Goal: Information Seeking & Learning: Find specific fact

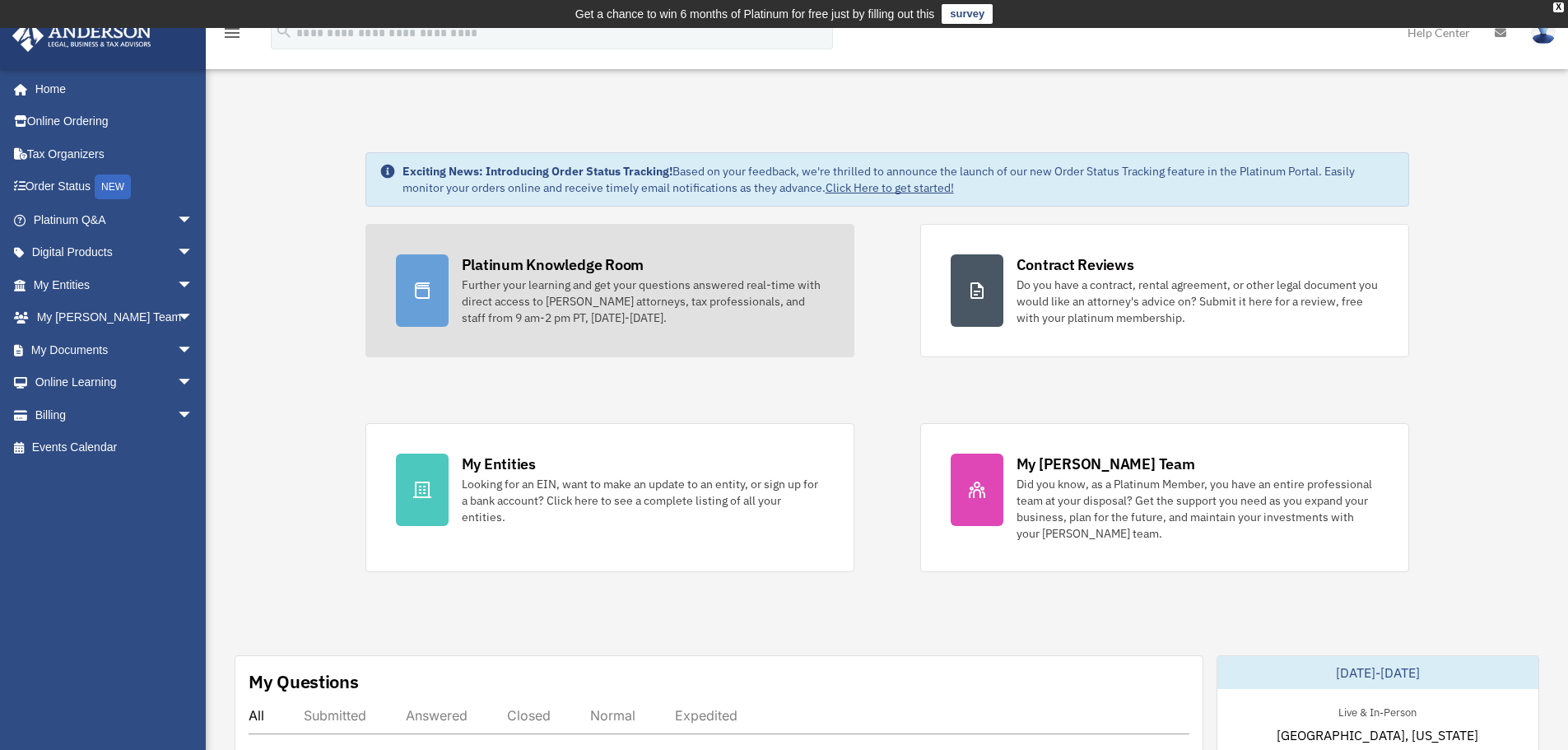
click at [434, 277] on div at bounding box center [422, 290] width 53 height 73
click at [617, 306] on div "Further your learning and get your questions answered real-time with direct acc…" at bounding box center [643, 301] width 362 height 49
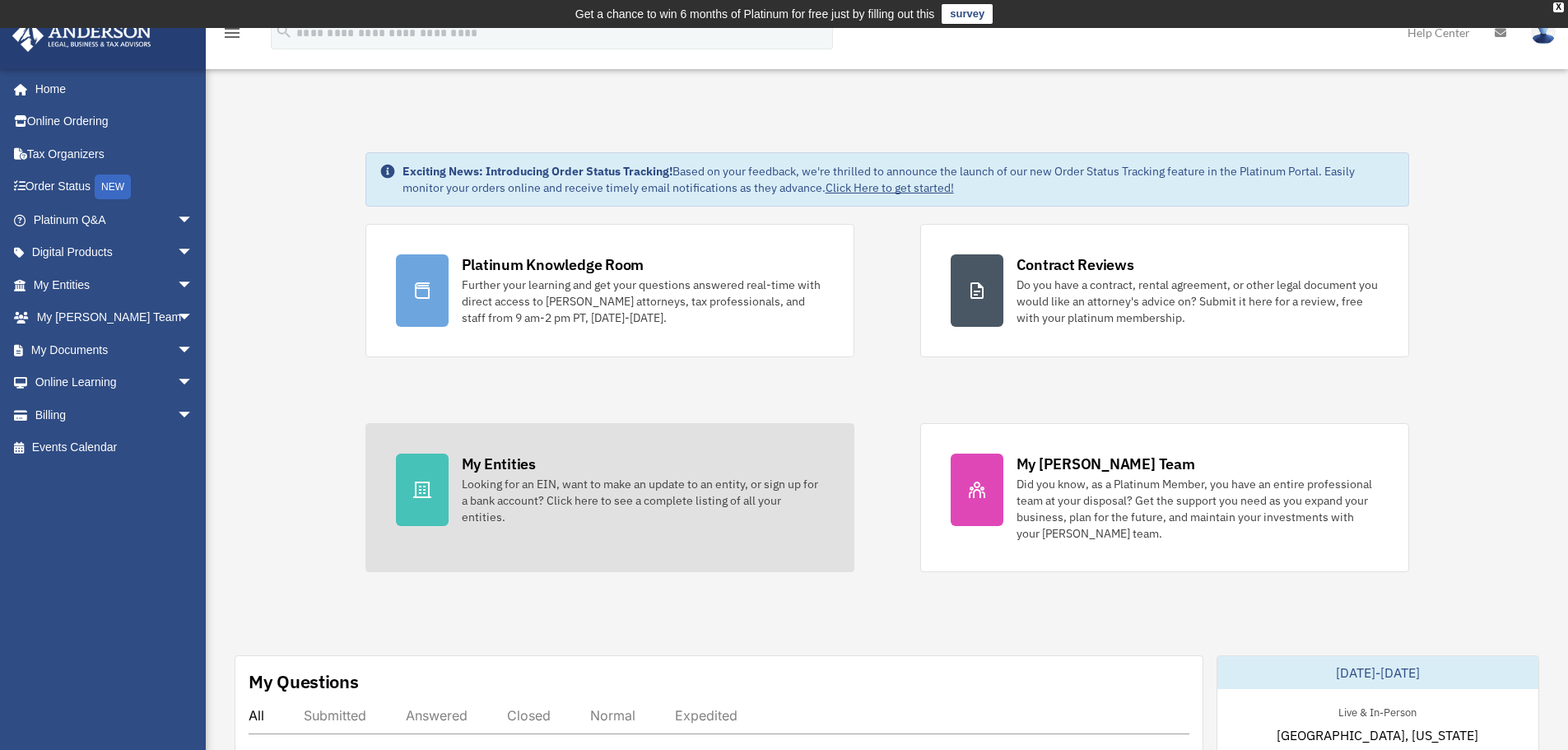
scroll to position [412, 0]
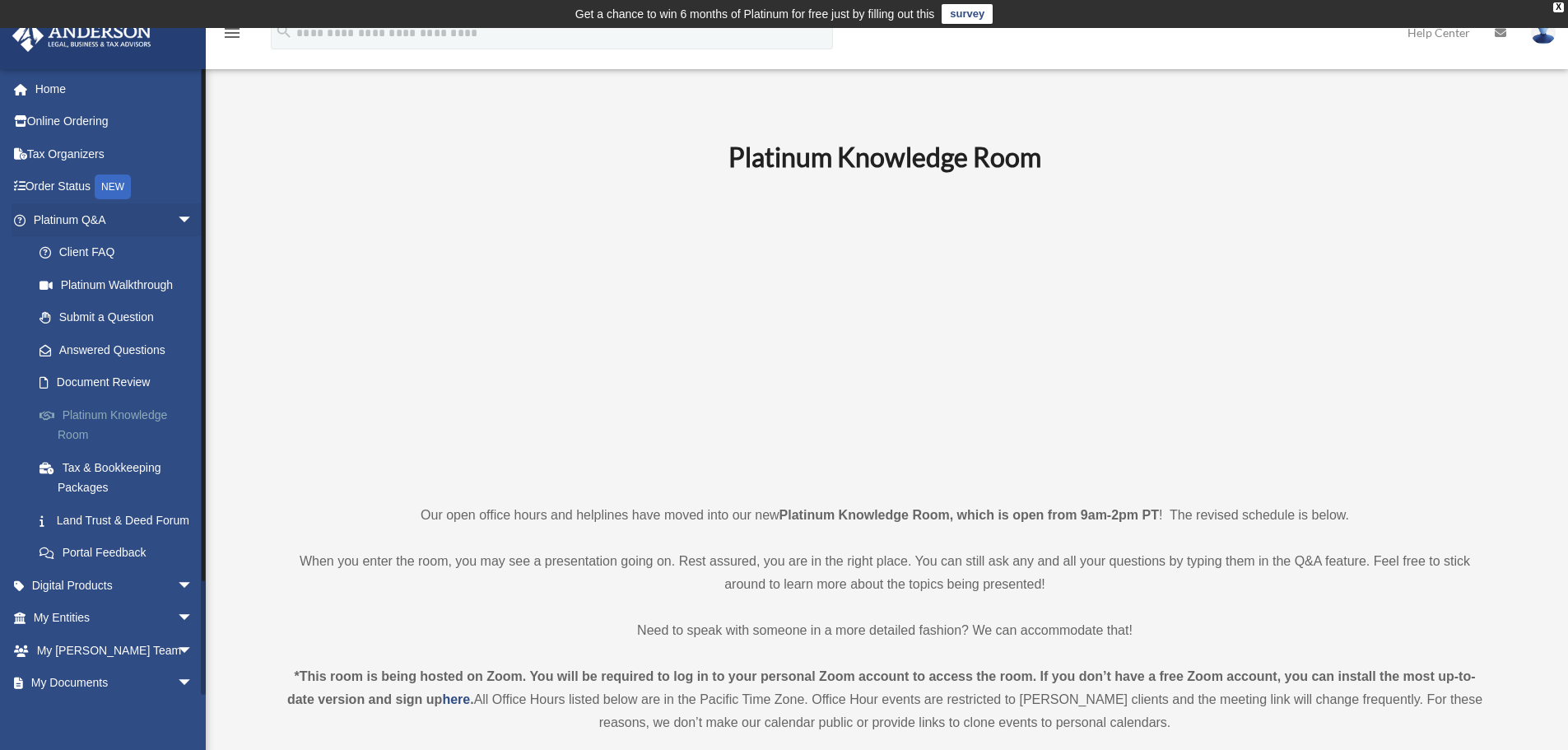
click at [137, 411] on link "Platinum Knowledge Room" at bounding box center [121, 425] width 195 height 53
click at [130, 417] on link "Platinum Knowledge Room" at bounding box center [121, 425] width 195 height 53
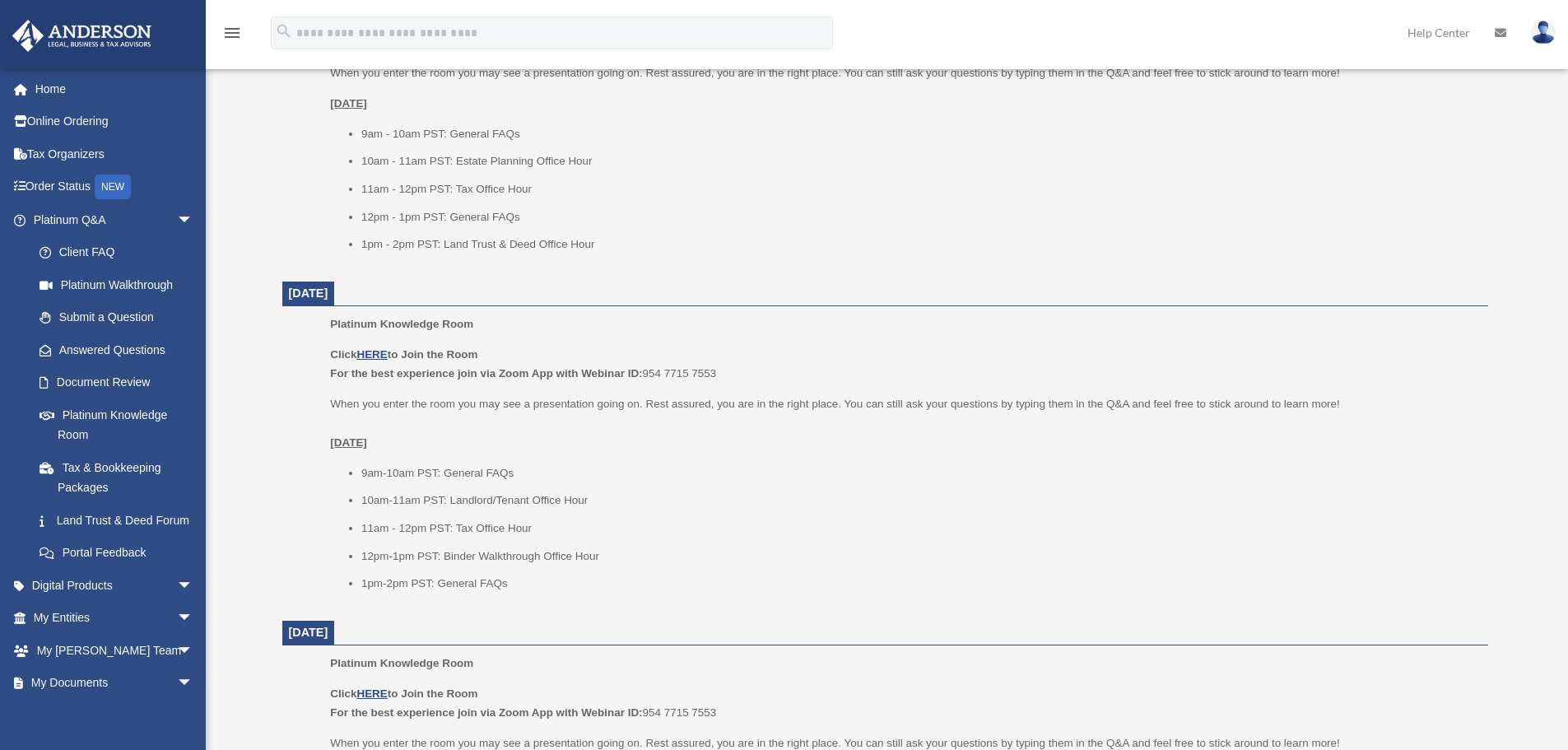
scroll to position [823, 0]
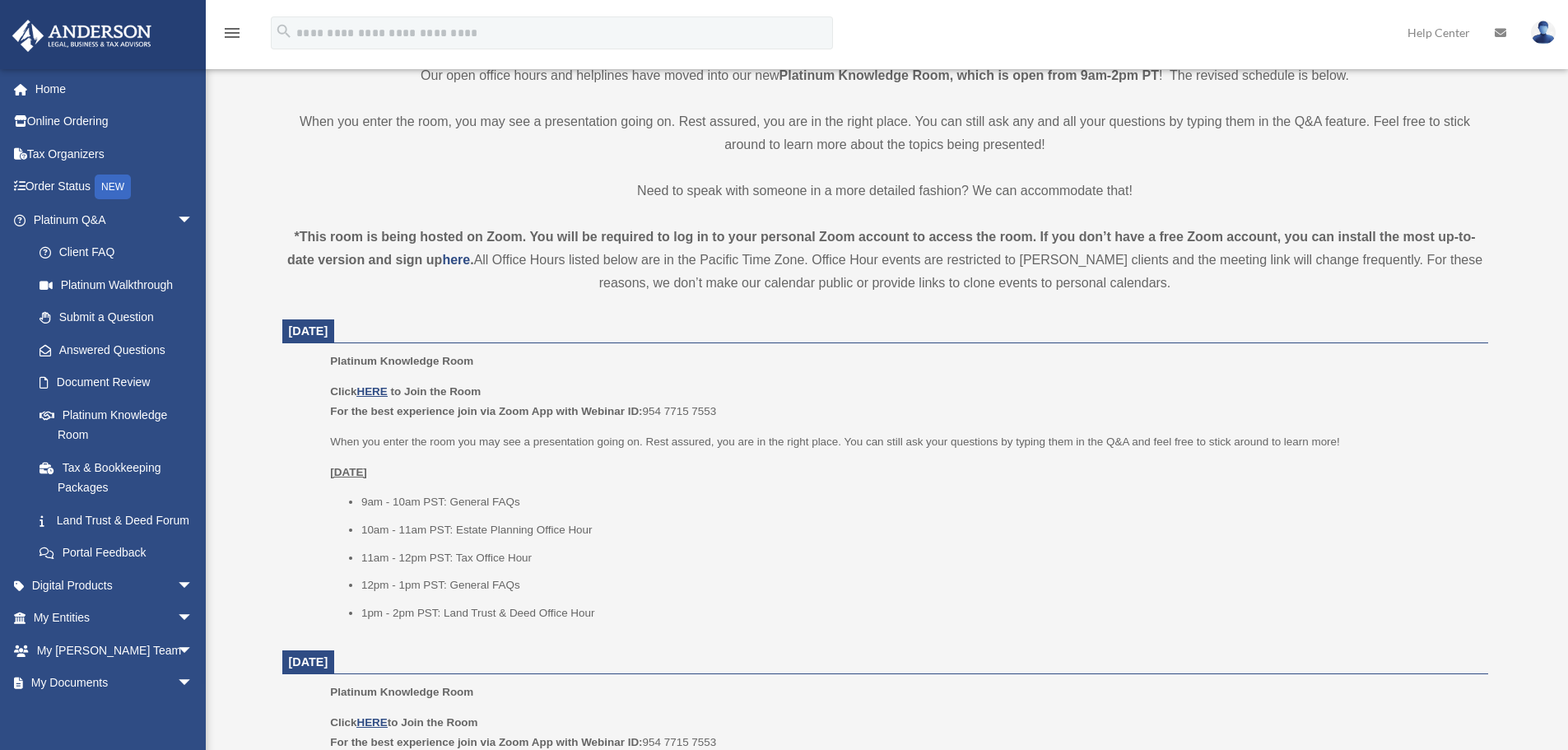
scroll to position [440, 0]
click at [378, 393] on u "HERE" at bounding box center [372, 392] width 30 height 13
click at [177, 635] on span "arrow_drop_down" at bounding box center [193, 619] width 33 height 34
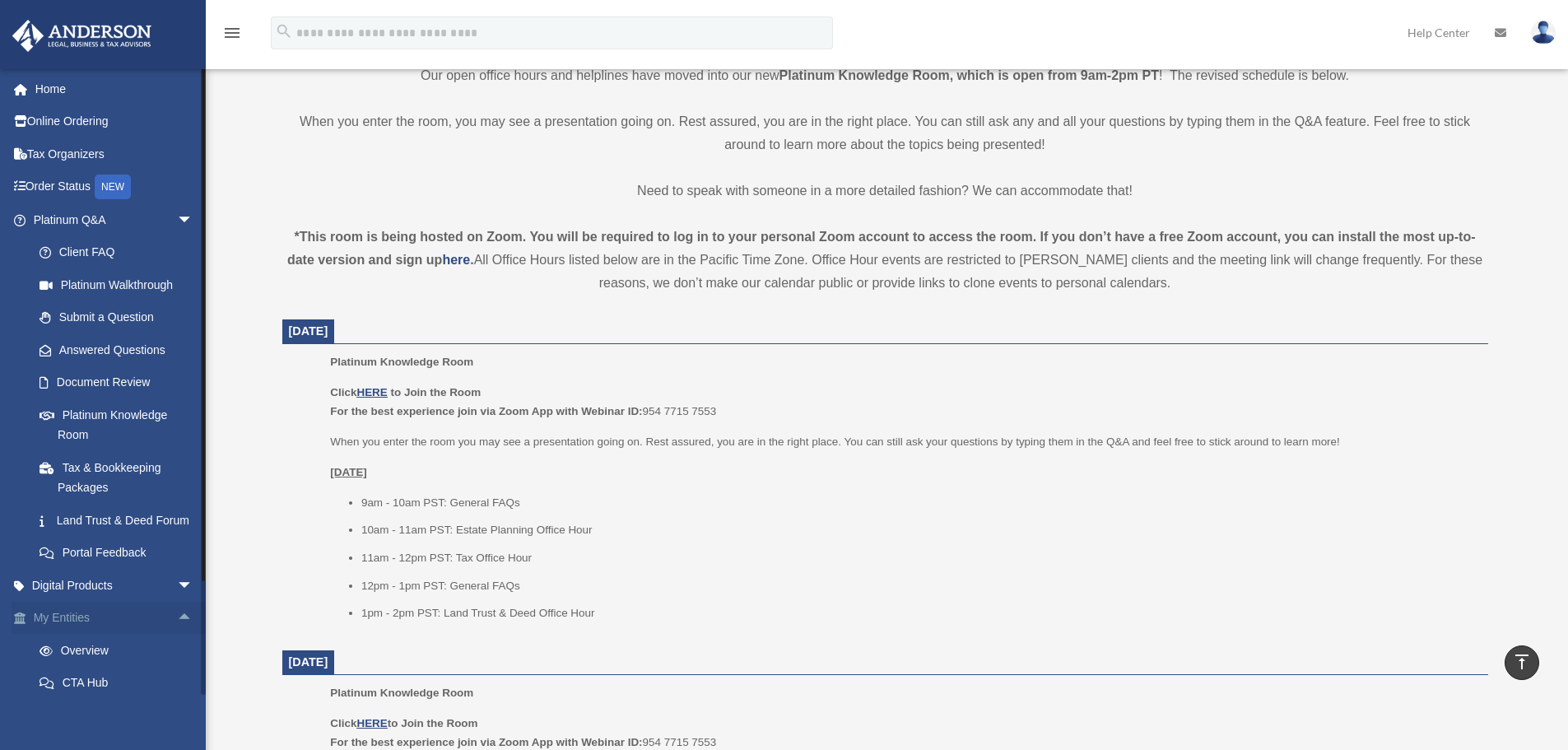
scroll to position [322, 0]
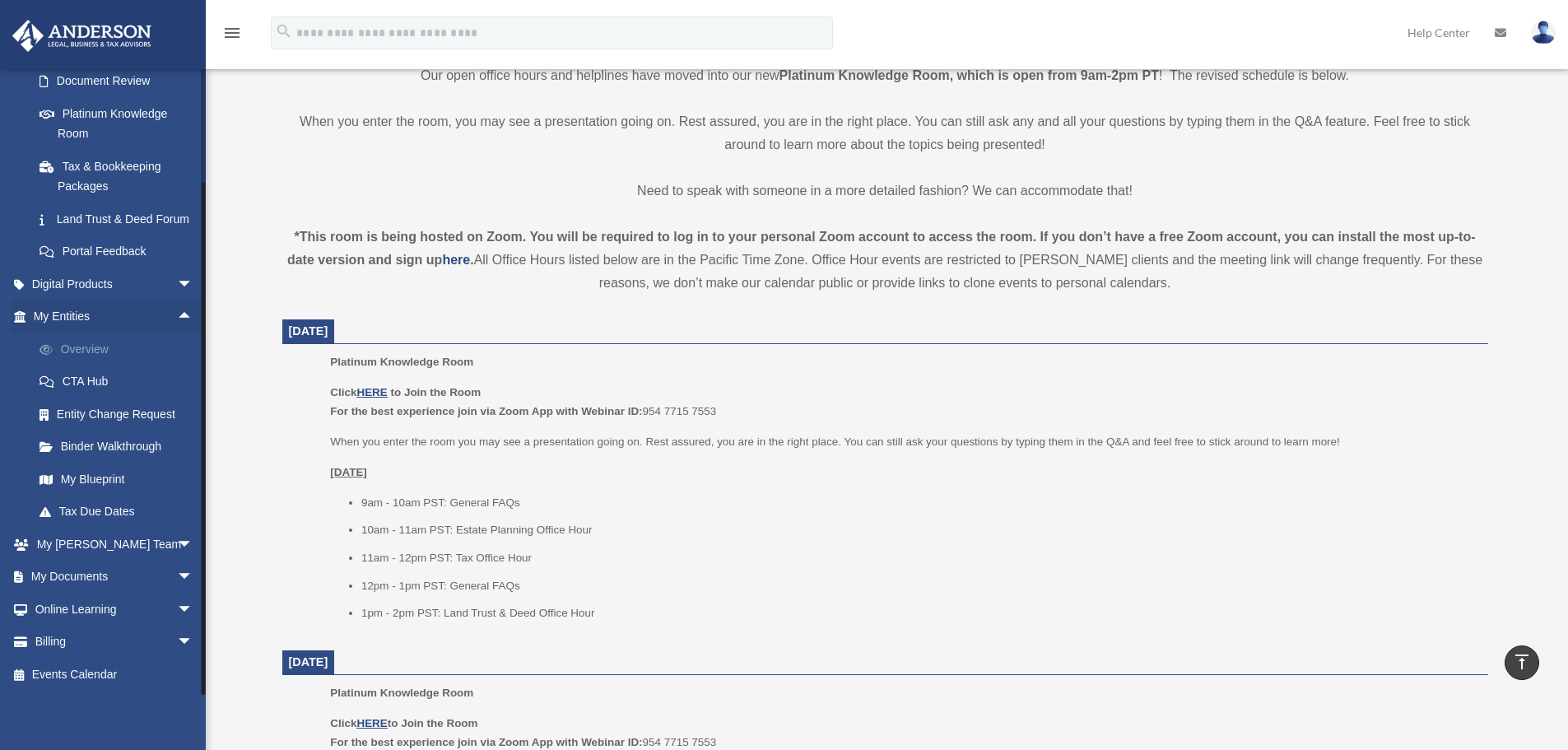
click at [113, 341] on link "Overview" at bounding box center [121, 349] width 195 height 33
click at [108, 380] on link "CTA Hub" at bounding box center [121, 382] width 195 height 33
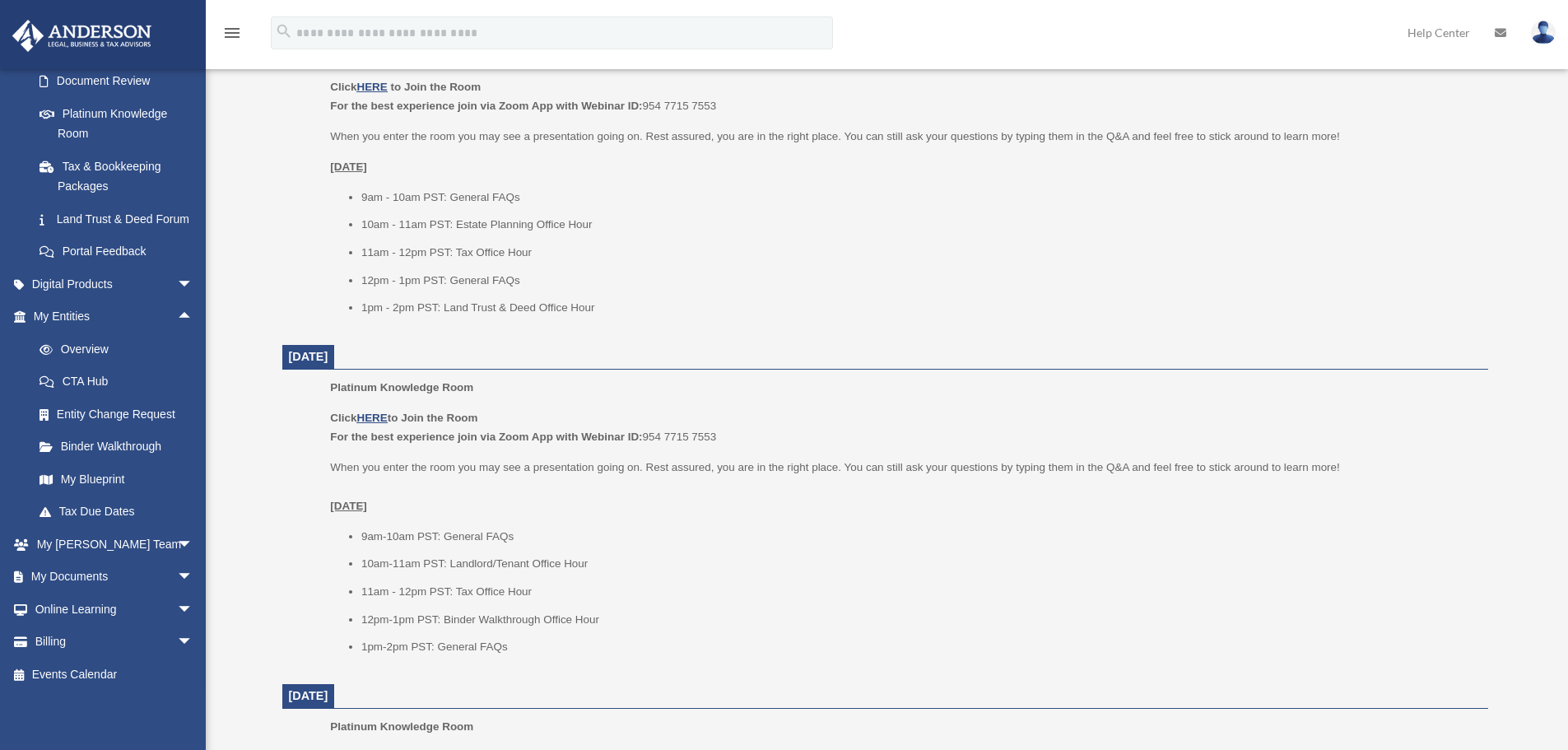
scroll to position [1236, 0]
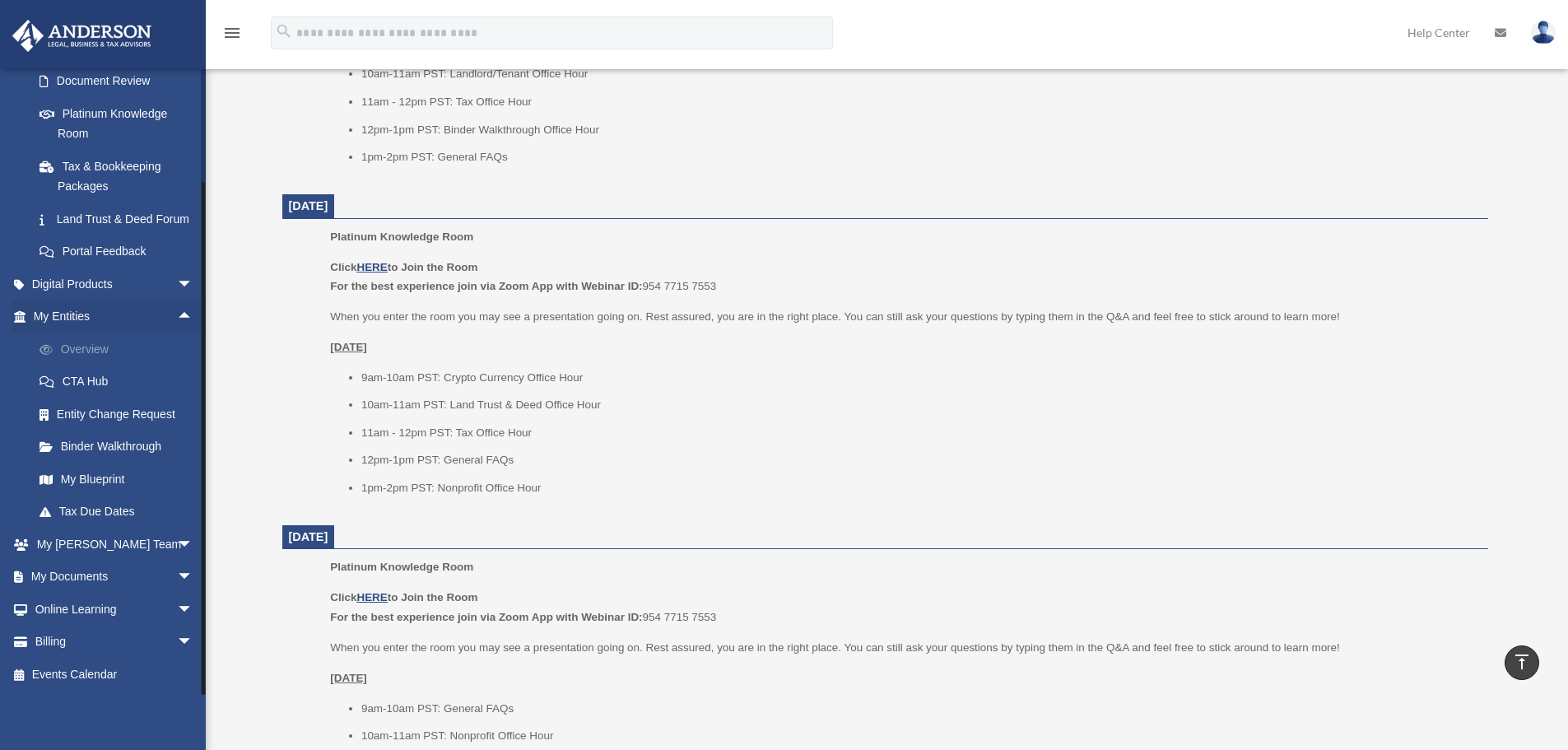
click at [90, 349] on link "Overview" at bounding box center [121, 349] width 195 height 33
click at [50, 349] on span at bounding box center [55, 349] width 13 height 12
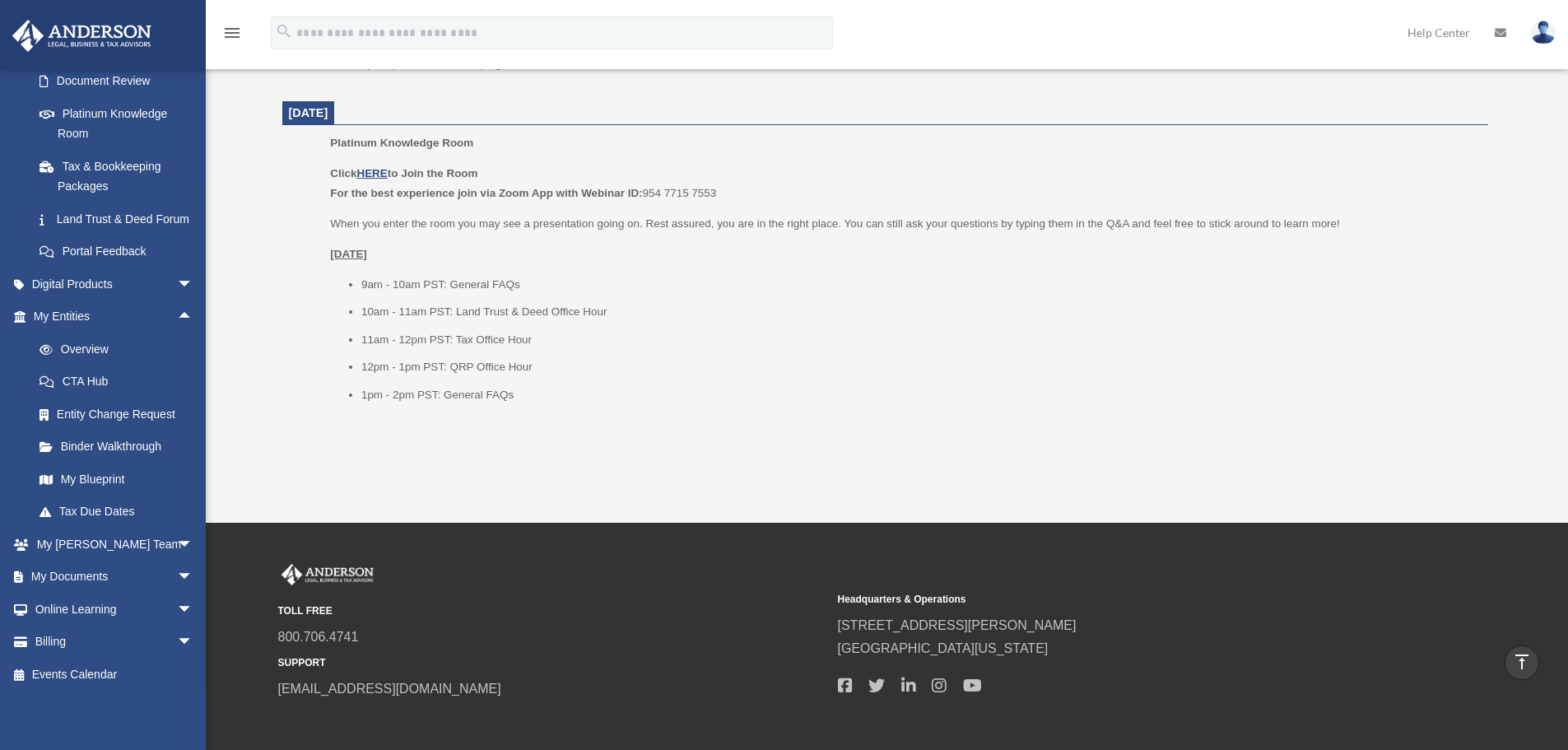
scroll to position [2073, 0]
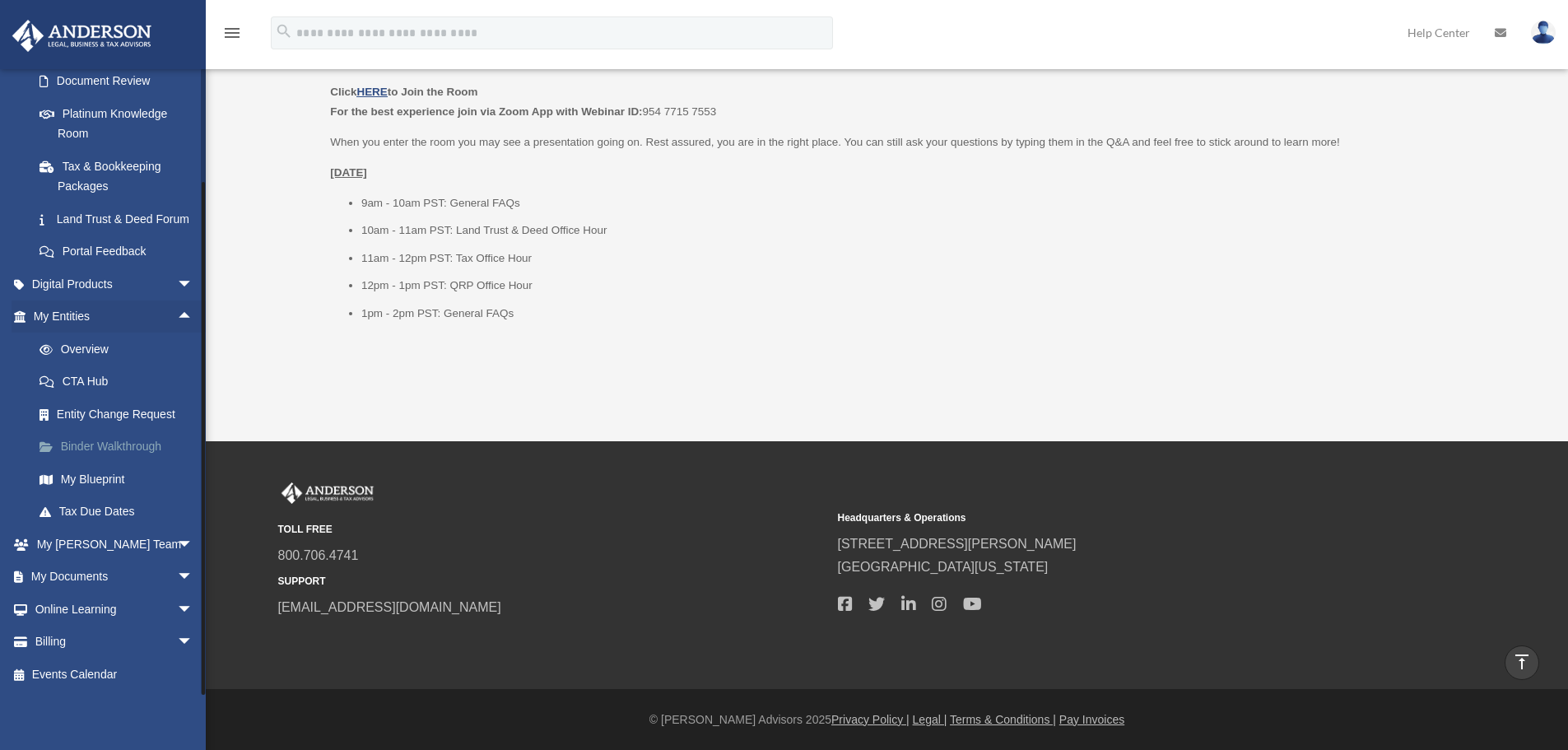
click at [130, 444] on link "Binder Walkthrough" at bounding box center [121, 447] width 195 height 33
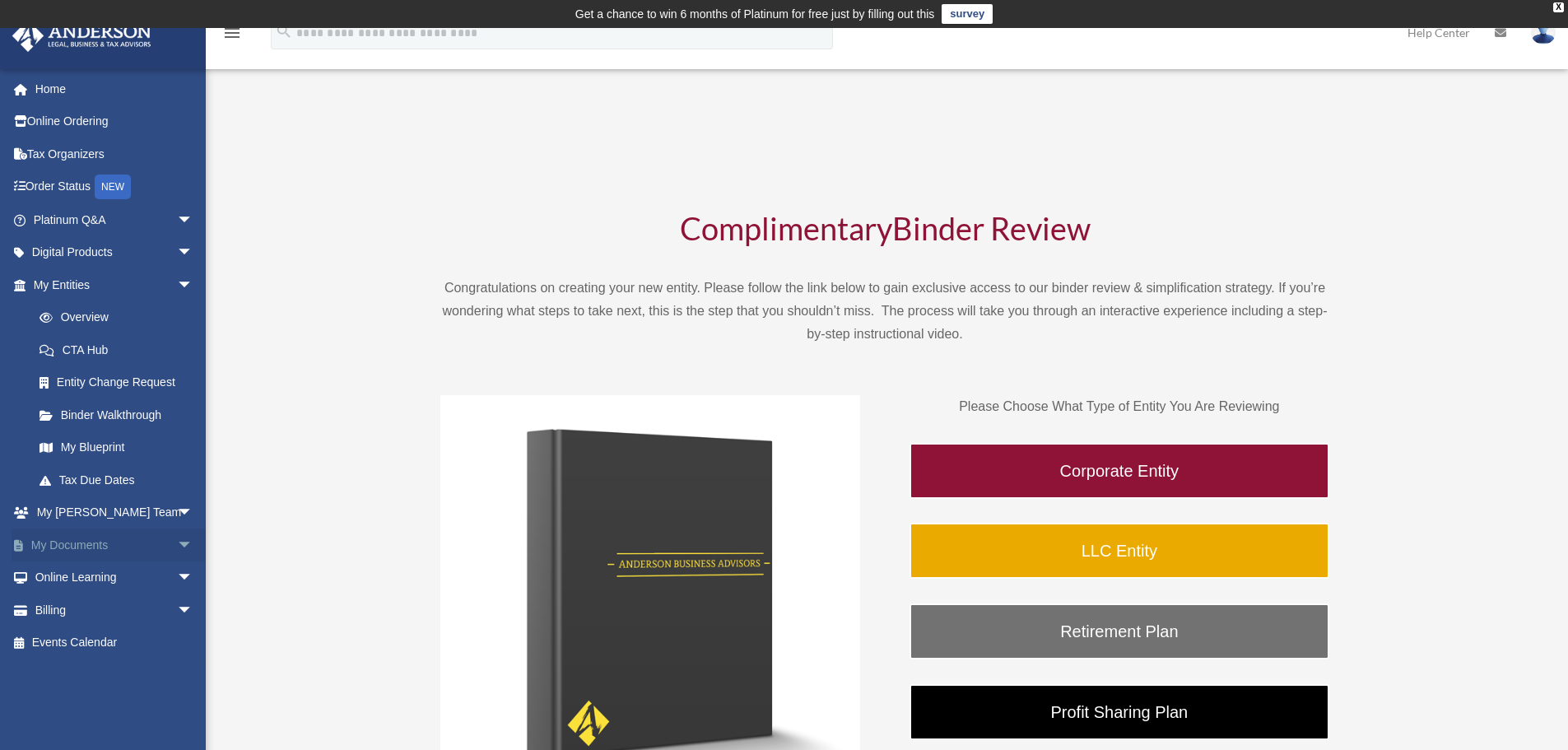
click at [177, 545] on span "arrow_drop_down" at bounding box center [193, 546] width 33 height 34
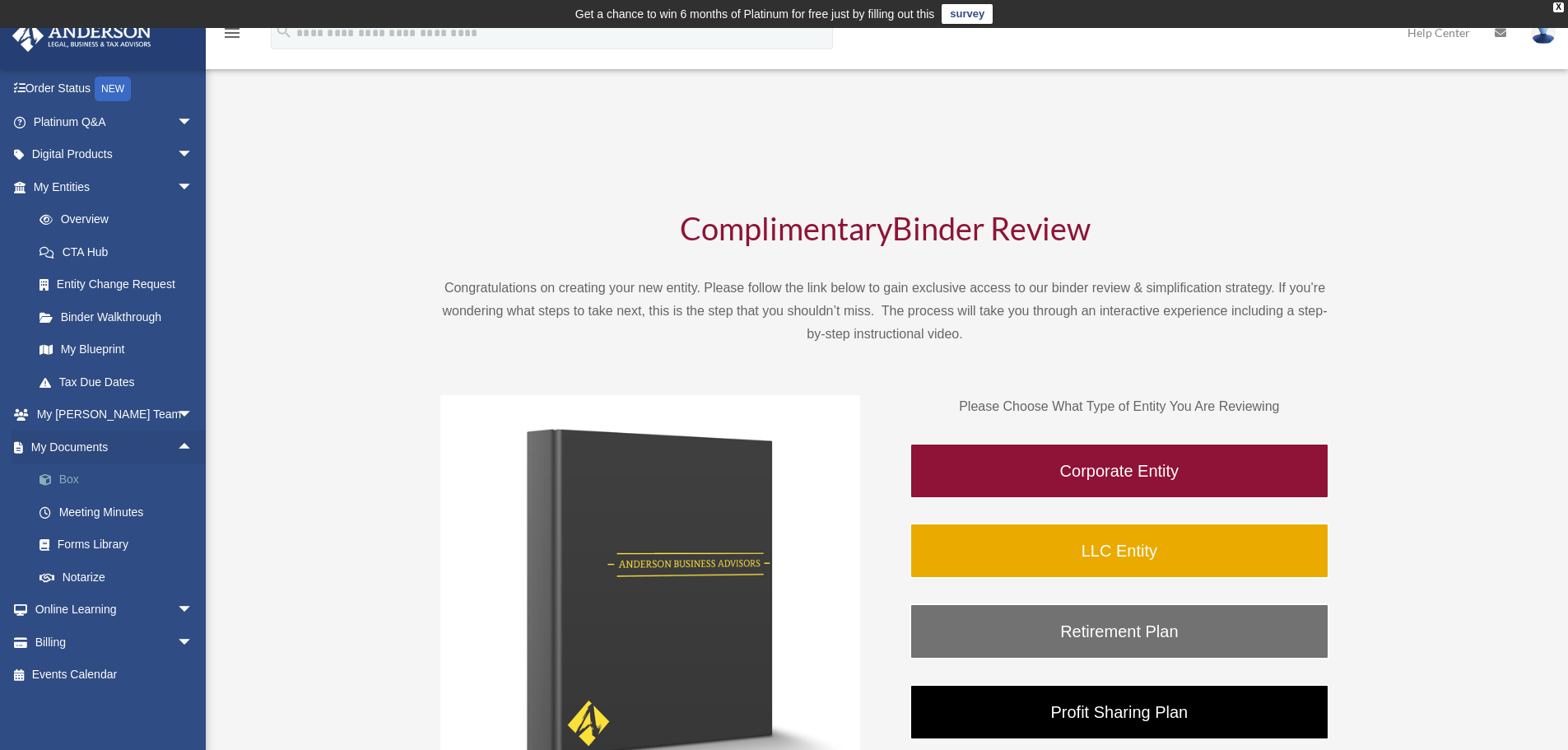
click at [79, 476] on link "Box" at bounding box center [121, 480] width 195 height 33
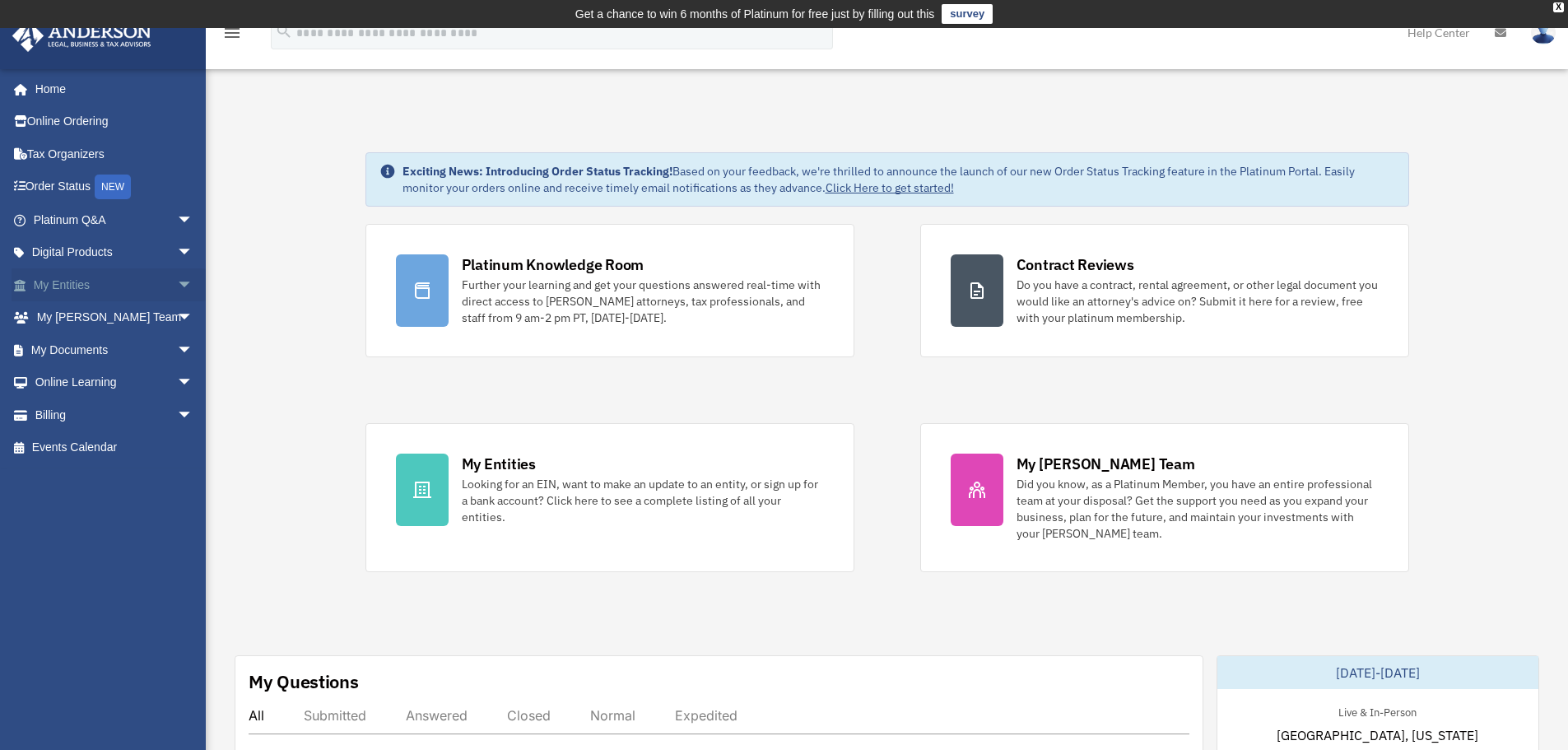
click at [150, 287] on link "My Entities arrow_drop_down" at bounding box center [115, 285] width 207 height 33
click at [177, 280] on span "arrow_drop_down" at bounding box center [193, 286] width 33 height 34
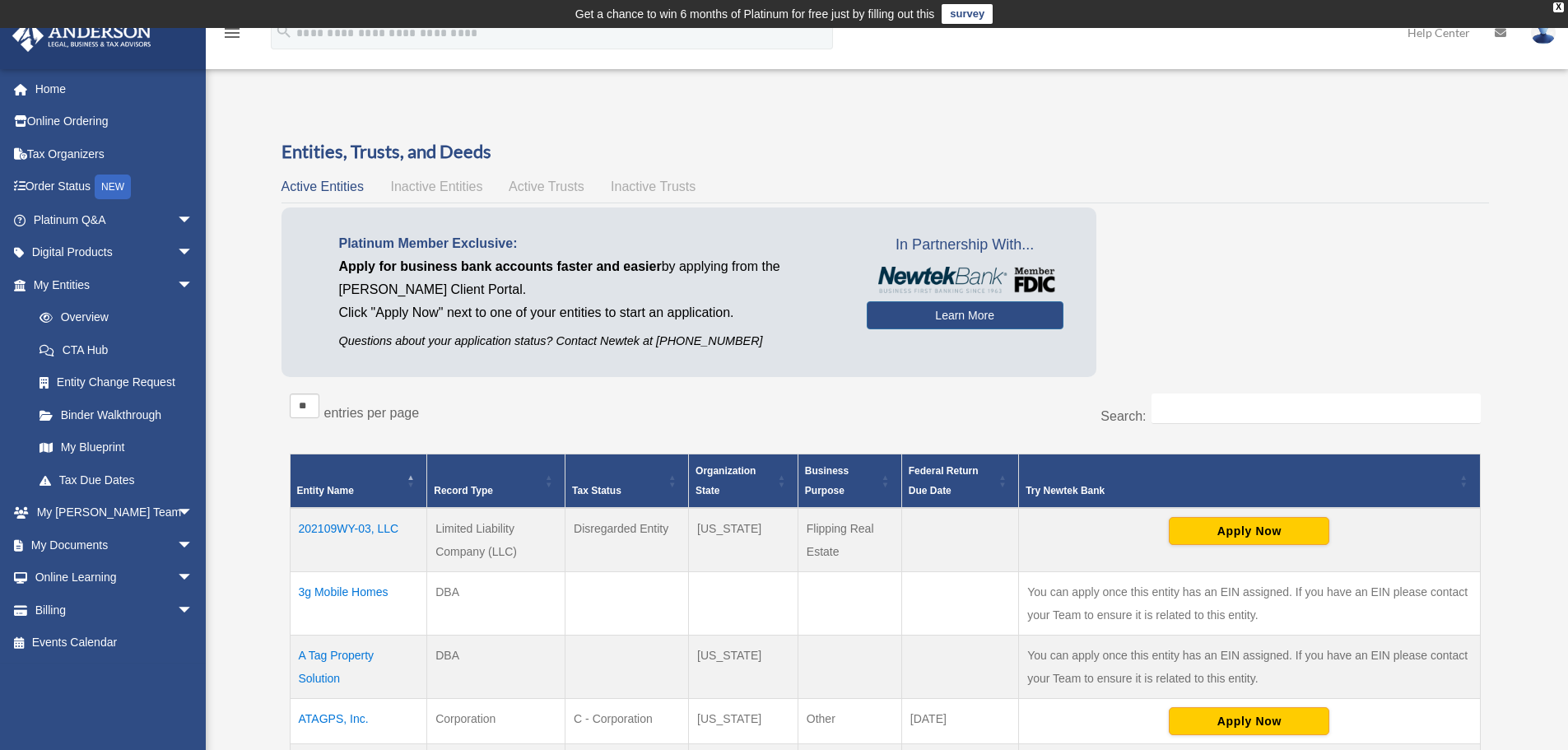
scroll to position [412, 0]
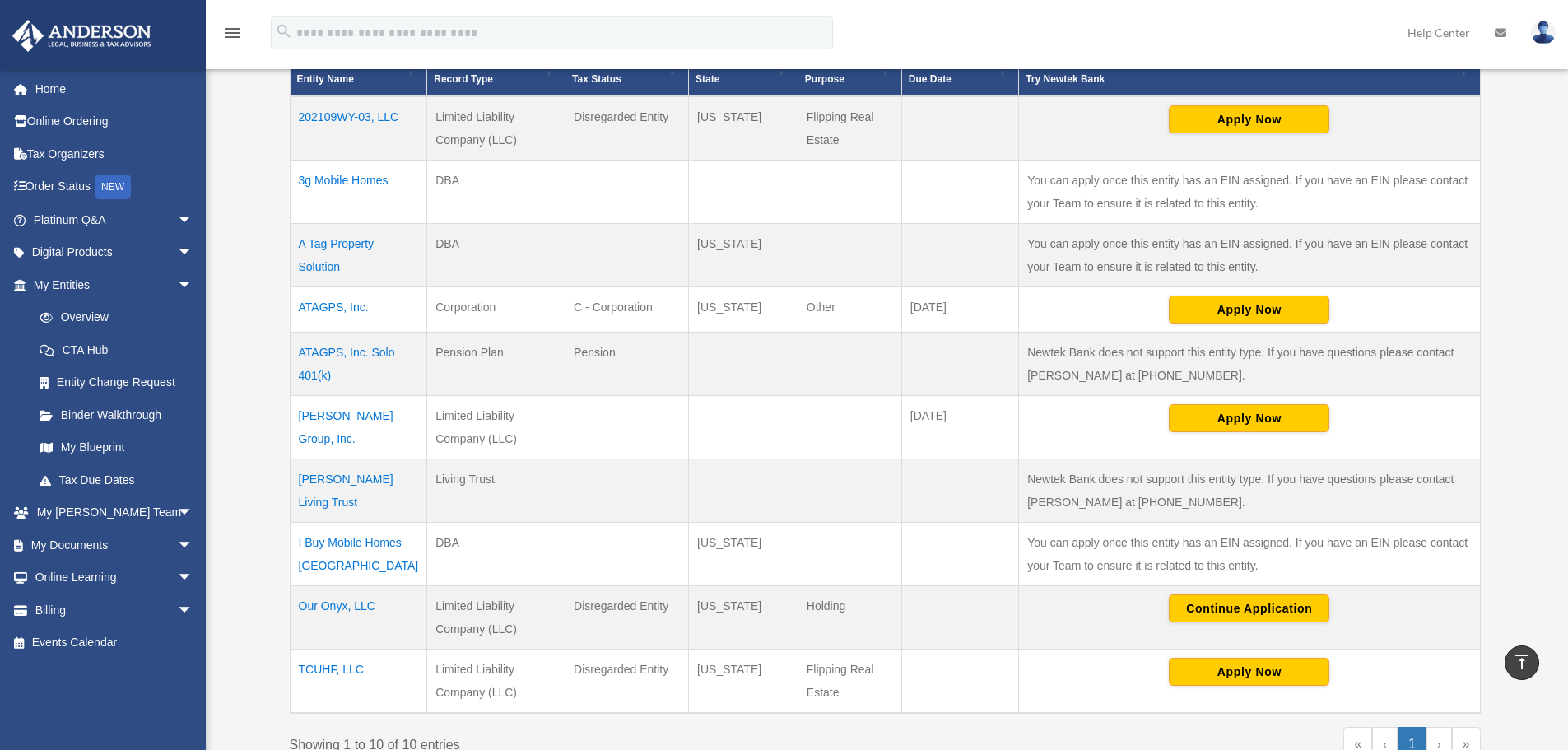
click at [337, 667] on td "TCUHF, LLC" at bounding box center [359, 682] width 138 height 65
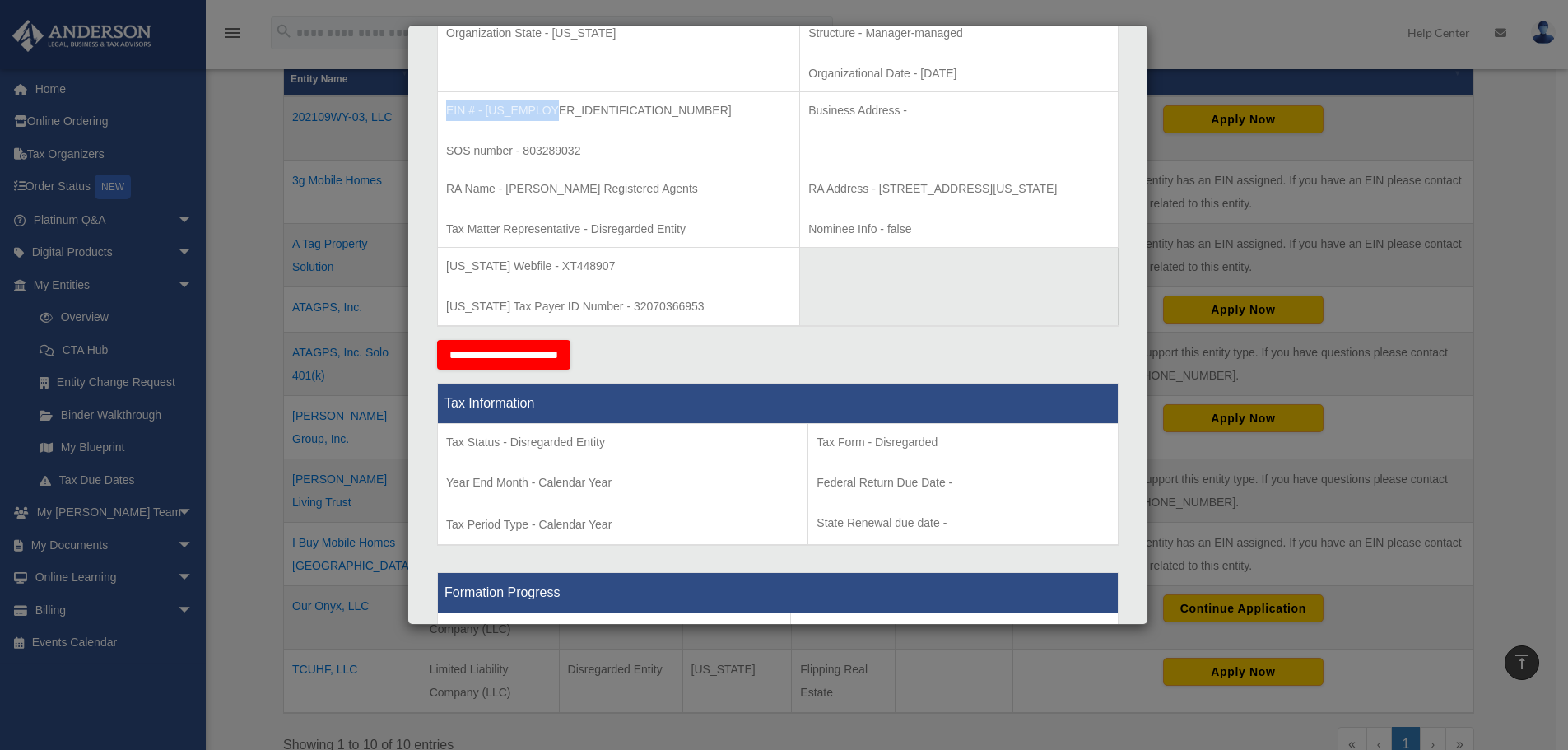
drag, startPoint x: 575, startPoint y: 116, endPoint x: 449, endPoint y: 113, distance: 126.0
click at [449, 113] on p "EIN # - [US_EMPLOYER_IDENTIFICATION_NUMBER]" at bounding box center [618, 110] width 345 height 21
copy p "EIN # - [US_EMPLOYER_IDENTIFICATION_NUMBER]"
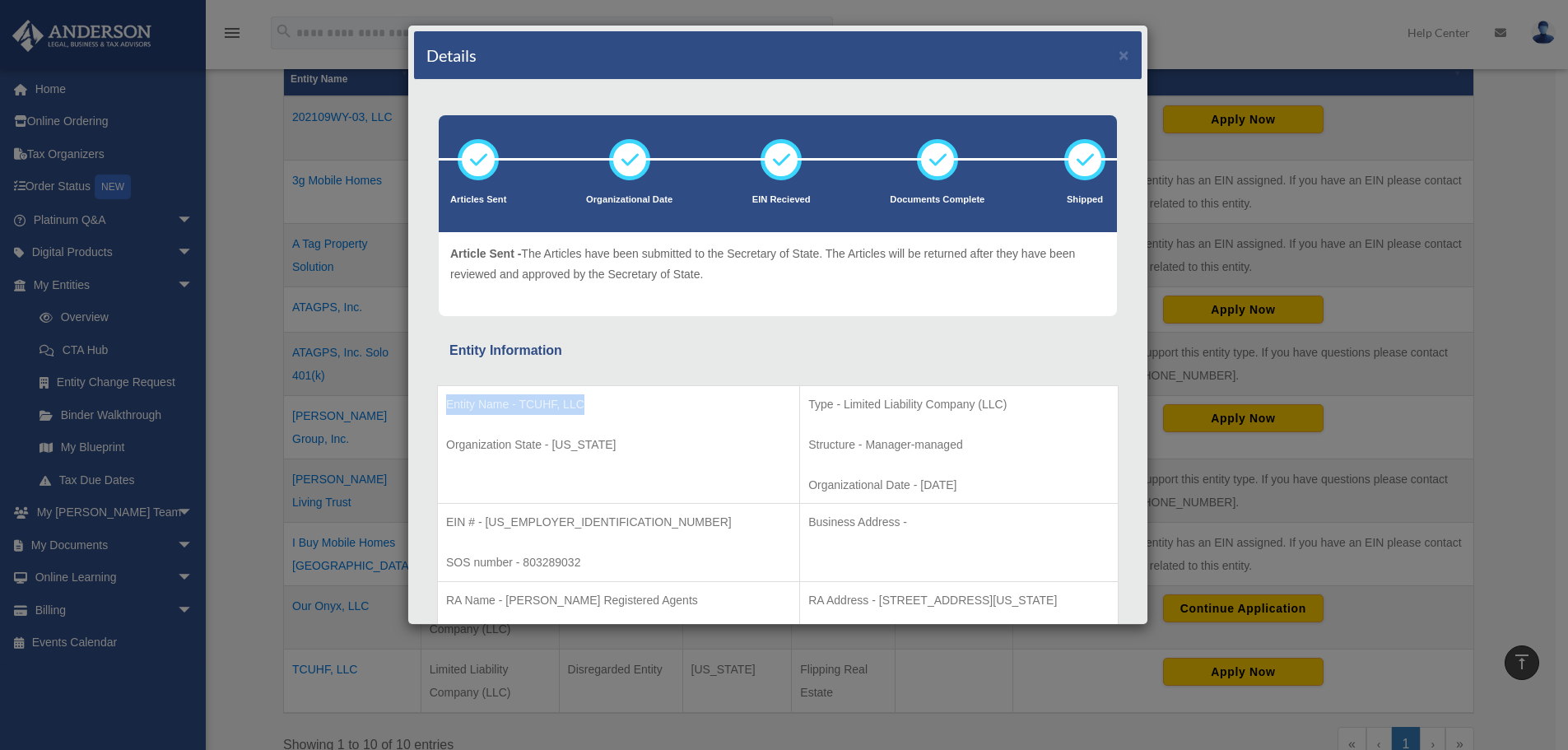
drag, startPoint x: 594, startPoint y: 397, endPoint x: 439, endPoint y: 402, distance: 155.1
click at [439, 402] on td "Entity Name - TCUHF, LLC Organization State - Texas" at bounding box center [619, 444] width 362 height 118
copy p "Entity Name - TCUHF, LLC"
click at [1202, 19] on div "Details × Articles Sent Organizational Date" at bounding box center [784, 375] width 1568 height 750
